Goal: Find contact information: Find contact information

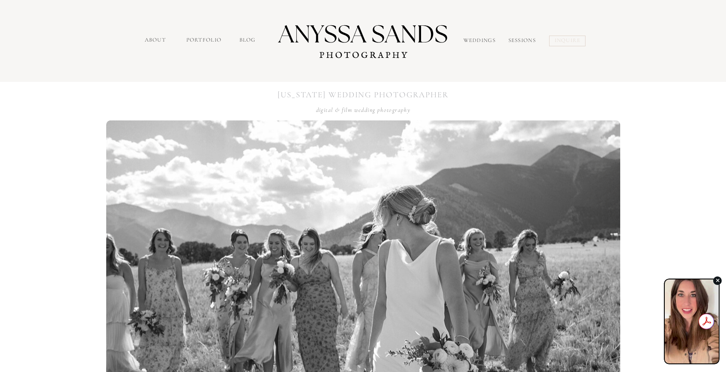
click at [567, 39] on nav "inquire" at bounding box center [569, 41] width 28 height 10
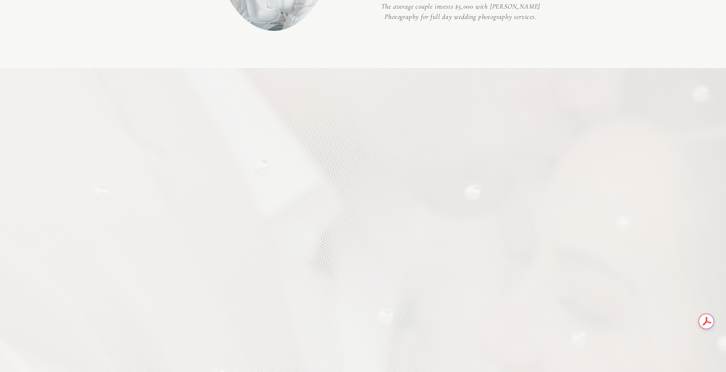
scroll to position [609, 0]
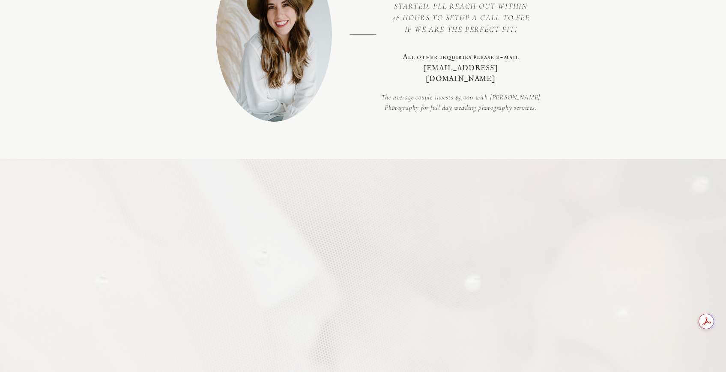
scroll to position [396, 0]
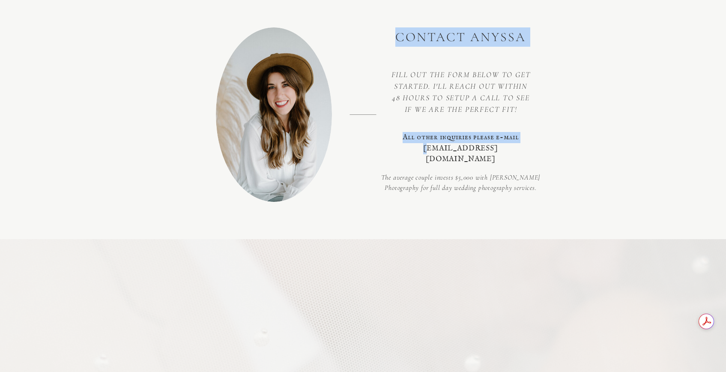
drag, startPoint x: 538, startPoint y: 148, endPoint x: 411, endPoint y: 150, distance: 127.2
click at [411, 150] on p "All other inquiries please e-mail [EMAIL_ADDRESS][DOMAIN_NAME]" at bounding box center [461, 144] width 116 height 24
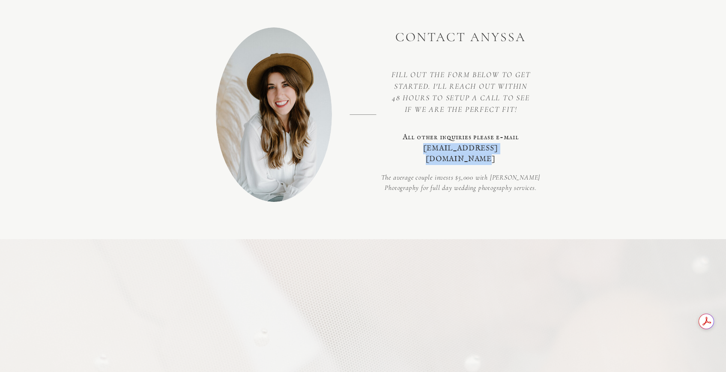
drag, startPoint x: 408, startPoint y: 149, endPoint x: 517, endPoint y: 147, distance: 109.6
click at [517, 147] on p "All other inquiries please e-mail [EMAIL_ADDRESS][DOMAIN_NAME]" at bounding box center [461, 144] width 116 height 24
copy p "[EMAIL_ADDRESS][DOMAIN_NAME]"
